Goal: Check status: Check status

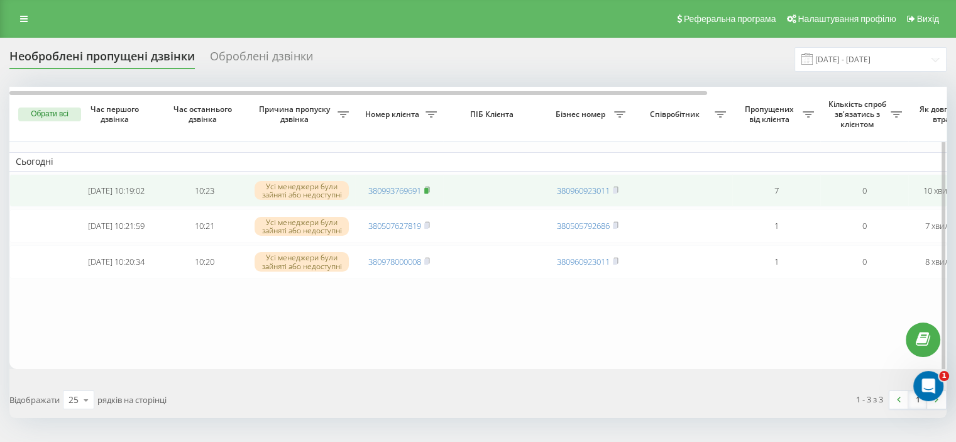
click at [429, 187] on icon at bounding box center [427, 189] width 4 height 6
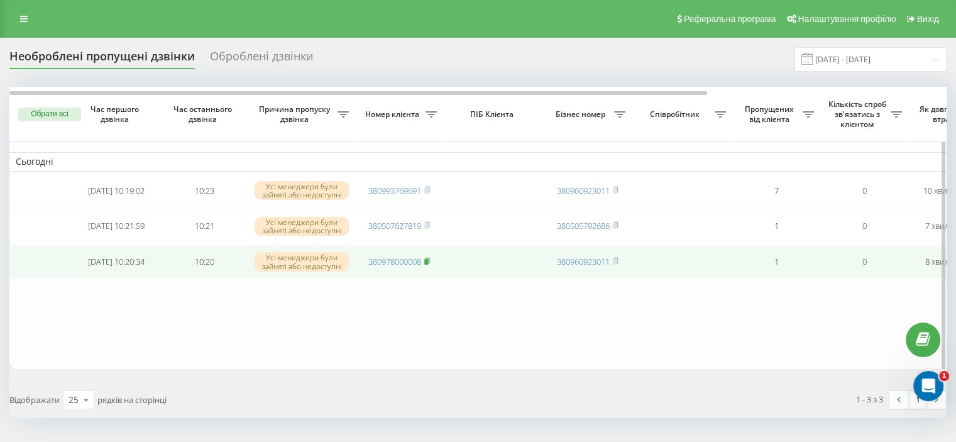
click at [428, 263] on rect at bounding box center [426, 262] width 4 height 6
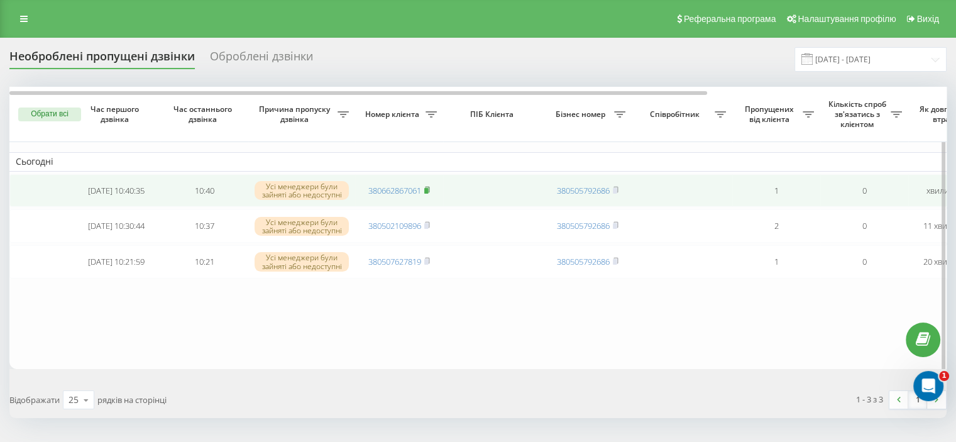
click at [428, 187] on icon at bounding box center [427, 190] width 6 height 8
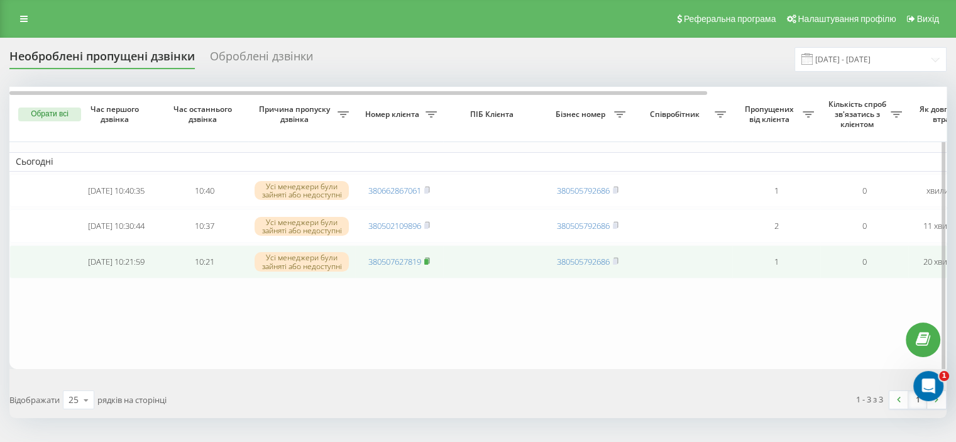
click at [429, 263] on icon at bounding box center [427, 261] width 4 height 6
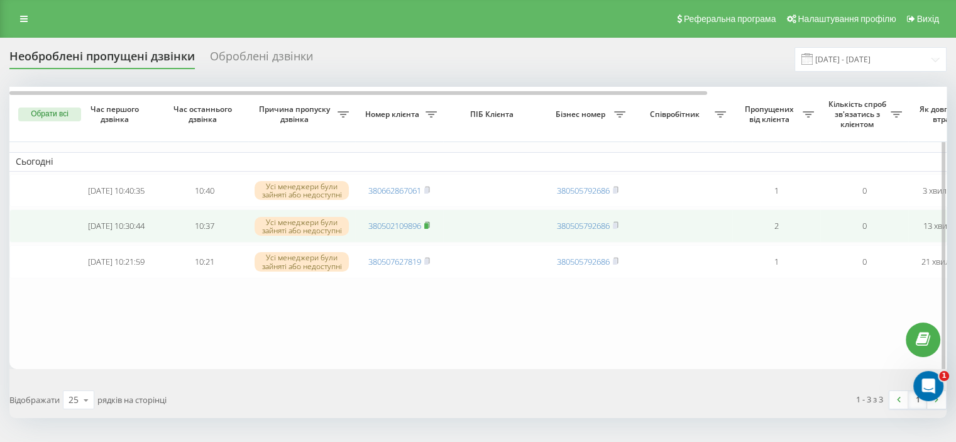
click at [428, 226] on rect at bounding box center [426, 226] width 4 height 6
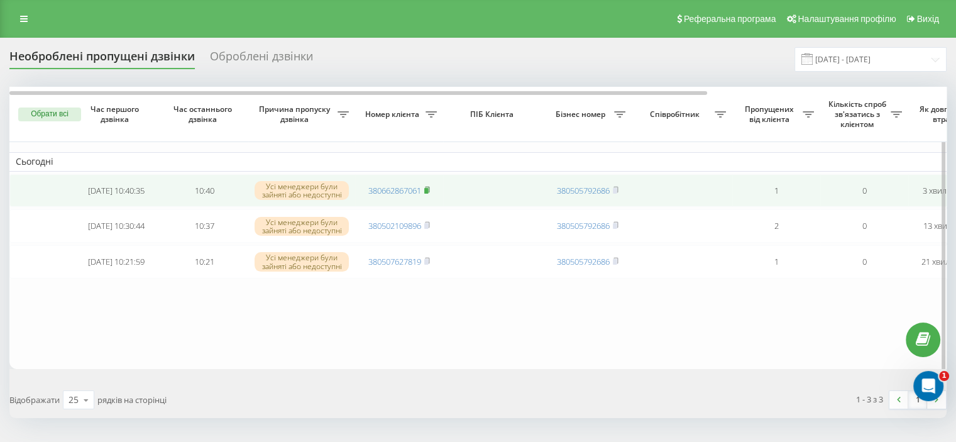
click at [429, 190] on icon at bounding box center [427, 189] width 4 height 6
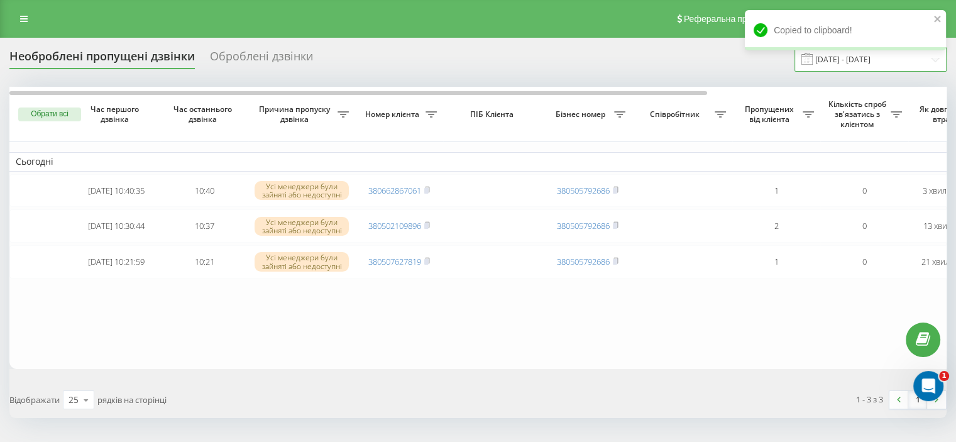
click at [859, 63] on input "[DATE] - [DATE]" at bounding box center [871, 59] width 152 height 25
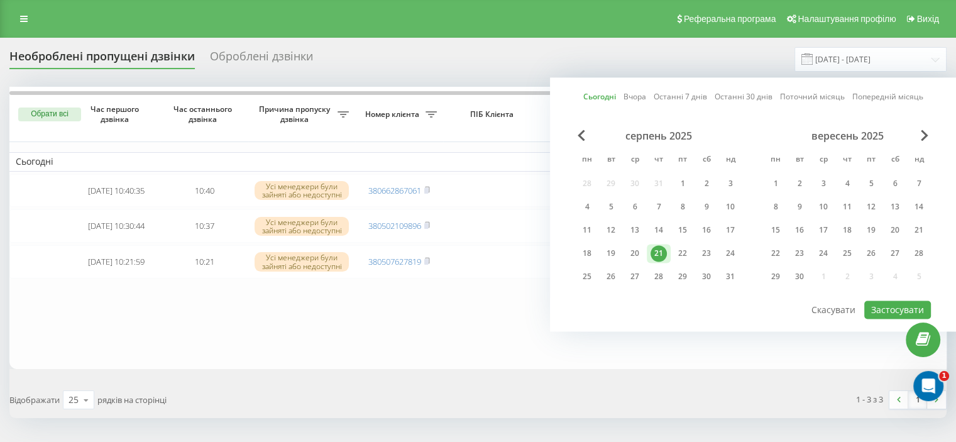
click at [662, 251] on div "21" at bounding box center [659, 253] width 16 height 16
click at [882, 301] on button "Застосувати" at bounding box center [897, 309] width 67 height 18
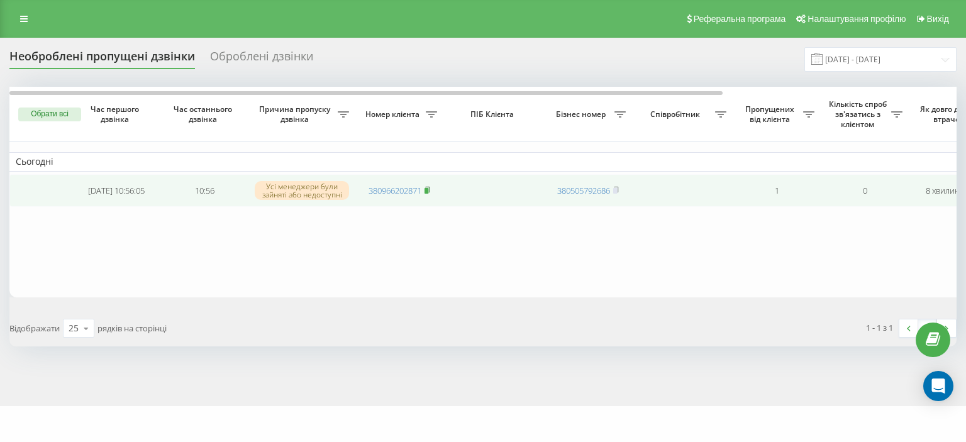
click at [428, 187] on icon at bounding box center [427, 189] width 4 height 6
